Goal: Find specific page/section: Find specific page/section

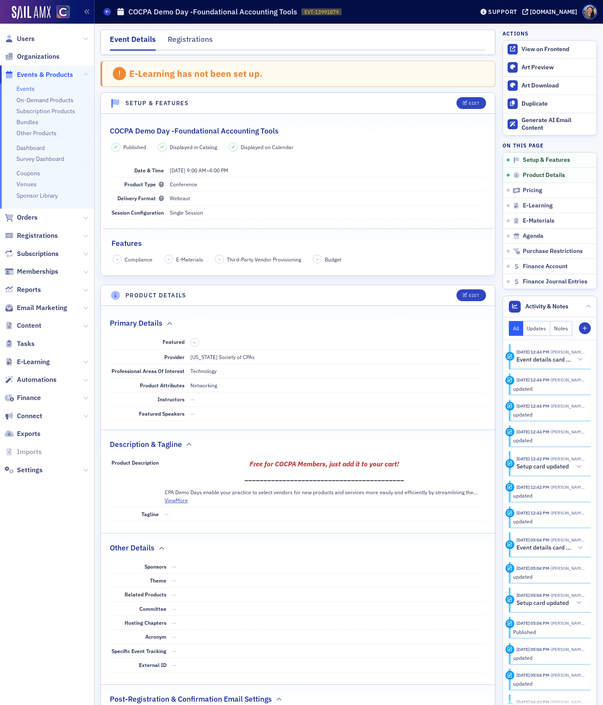
click at [30, 89] on link "Events" at bounding box center [25, 89] width 18 height 8
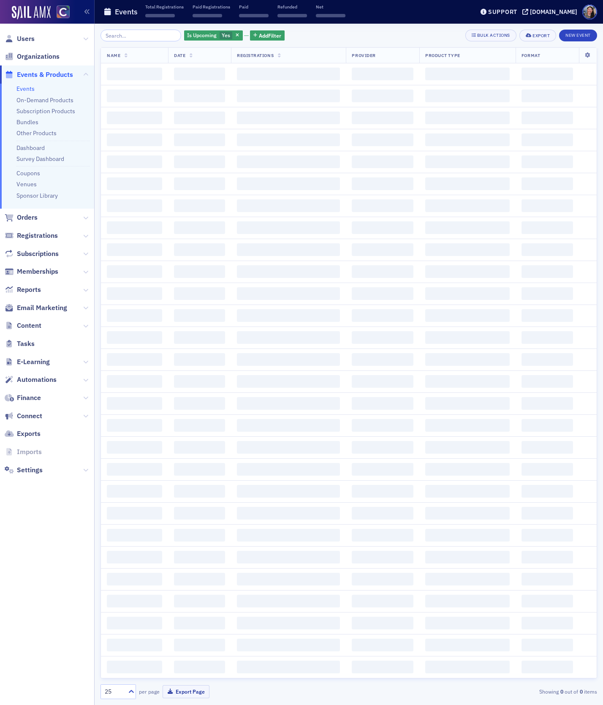
click at [136, 34] on input "search" at bounding box center [140, 36] width 81 height 12
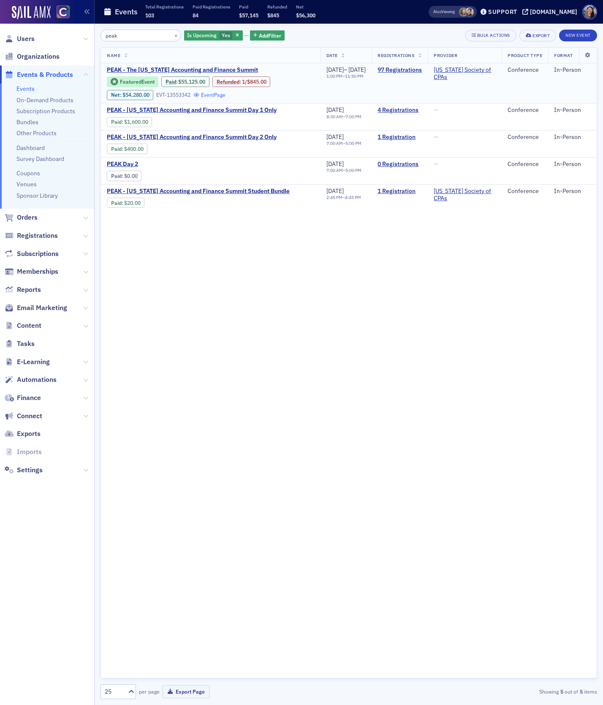
type input "peak"
click at [209, 92] on link "Event Page" at bounding box center [209, 95] width 32 height 6
